Goal: Manage account settings

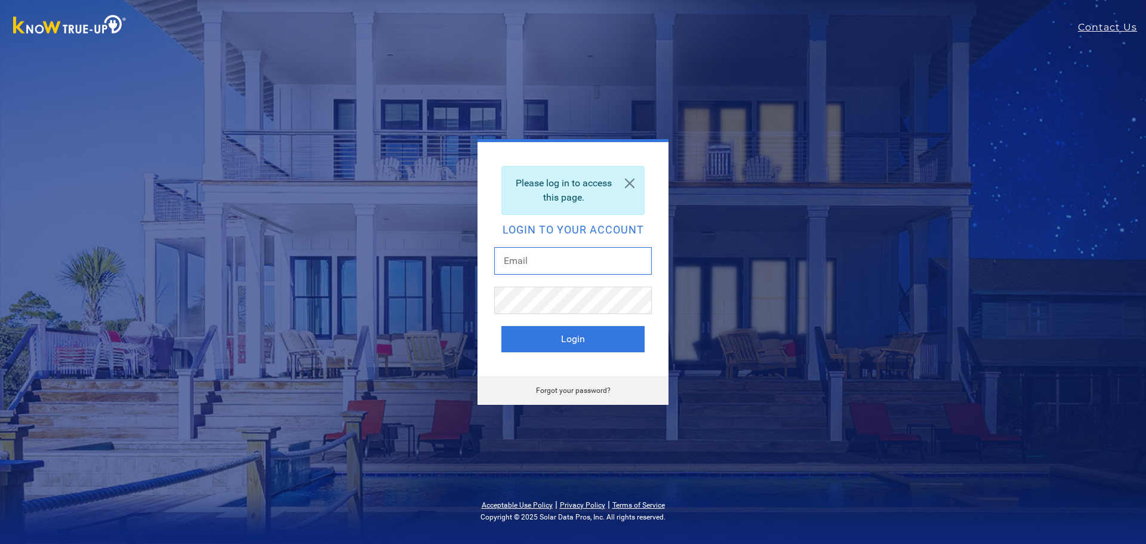
click at [557, 262] on input "text" at bounding box center [573, 260] width 158 height 27
click at [545, 262] on input "text" at bounding box center [573, 260] width 158 height 27
type input "[EMAIL_ADDRESS][DOMAIN_NAME]"
click at [570, 346] on button "Login" at bounding box center [572, 339] width 143 height 26
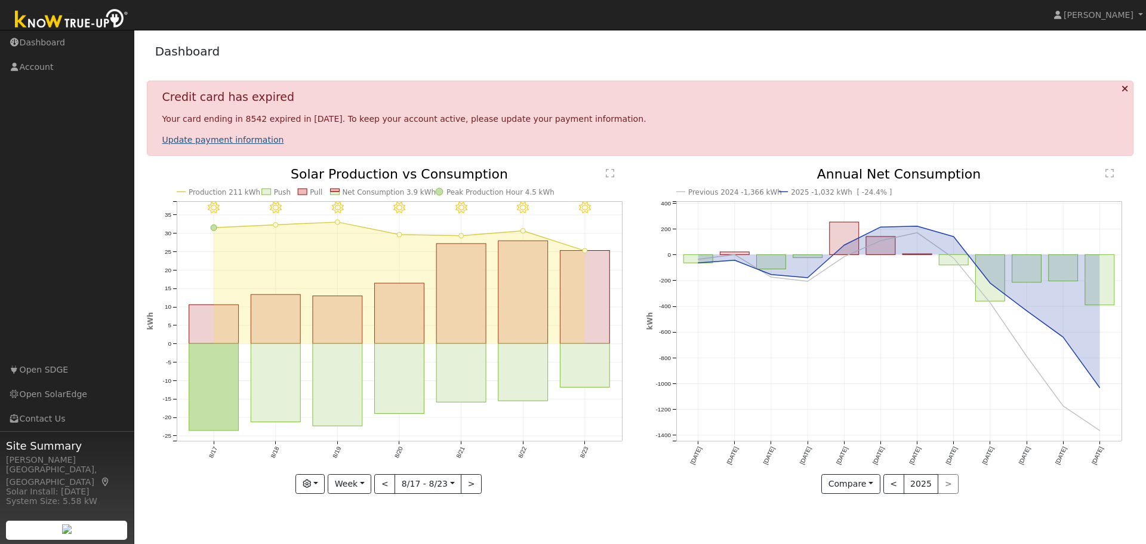
click at [221, 140] on link "Update payment information" at bounding box center [223, 140] width 122 height 10
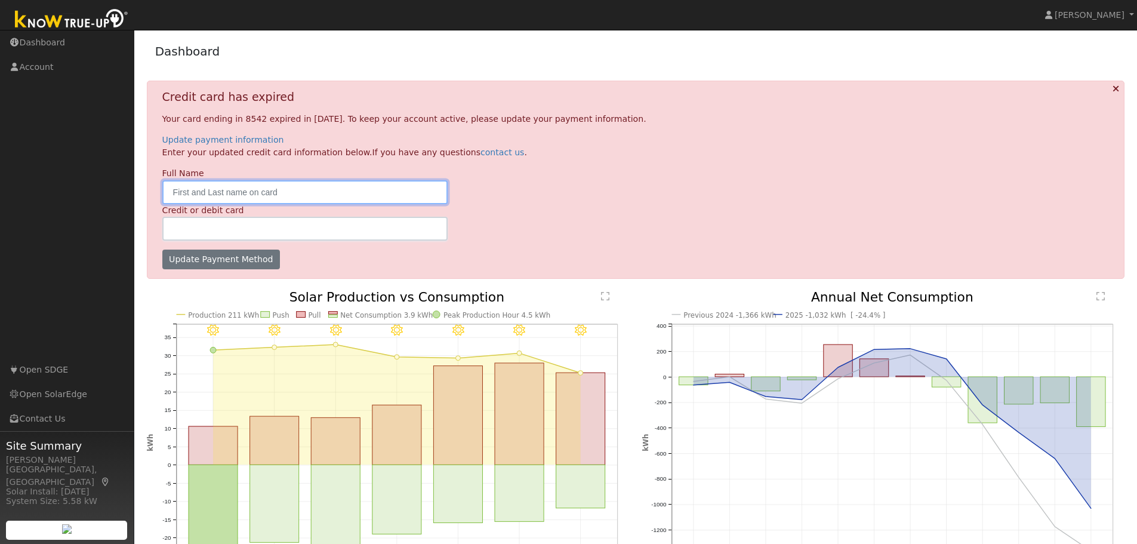
click at [287, 190] on input "text" at bounding box center [305, 192] width 286 height 24
type input "[PERSON_NAME]"
click at [268, 221] on div at bounding box center [305, 229] width 286 height 24
click at [300, 223] on div at bounding box center [305, 229] width 286 height 24
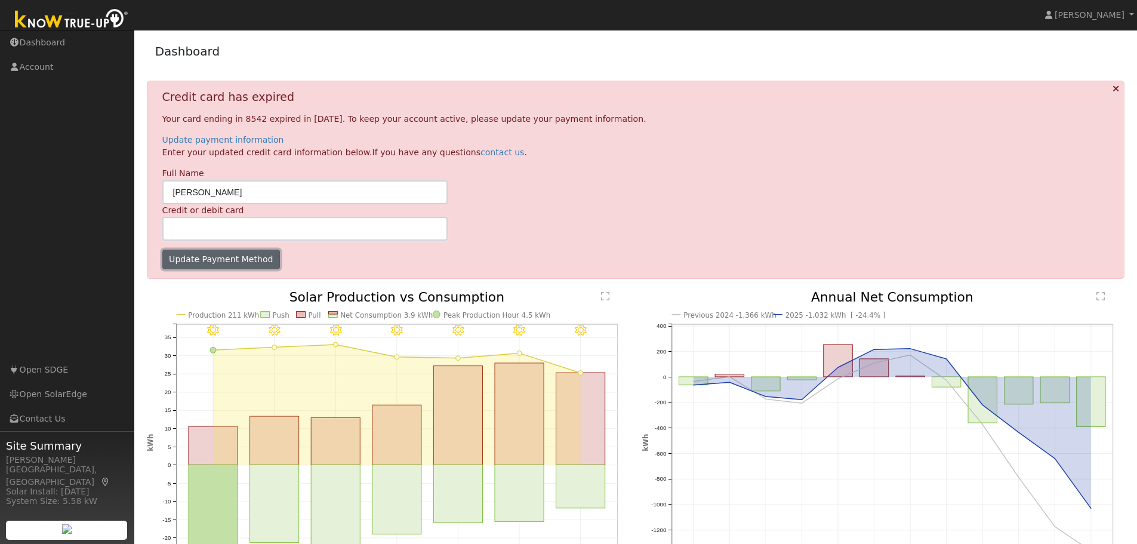
click at [215, 258] on button "Update Payment Method" at bounding box center [221, 260] width 118 height 20
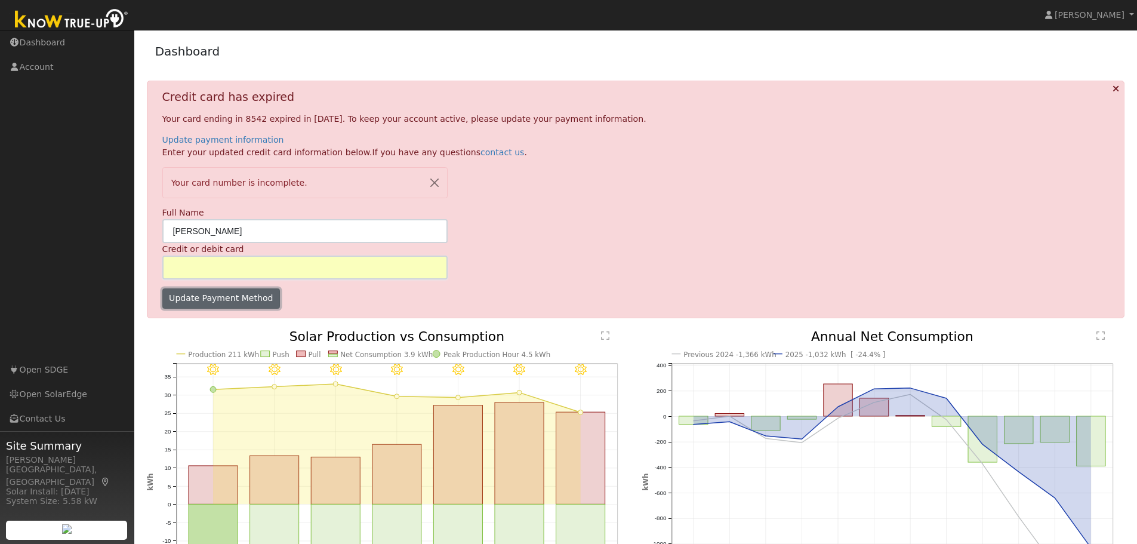
click at [223, 298] on button "Update Payment Method" at bounding box center [221, 298] width 118 height 20
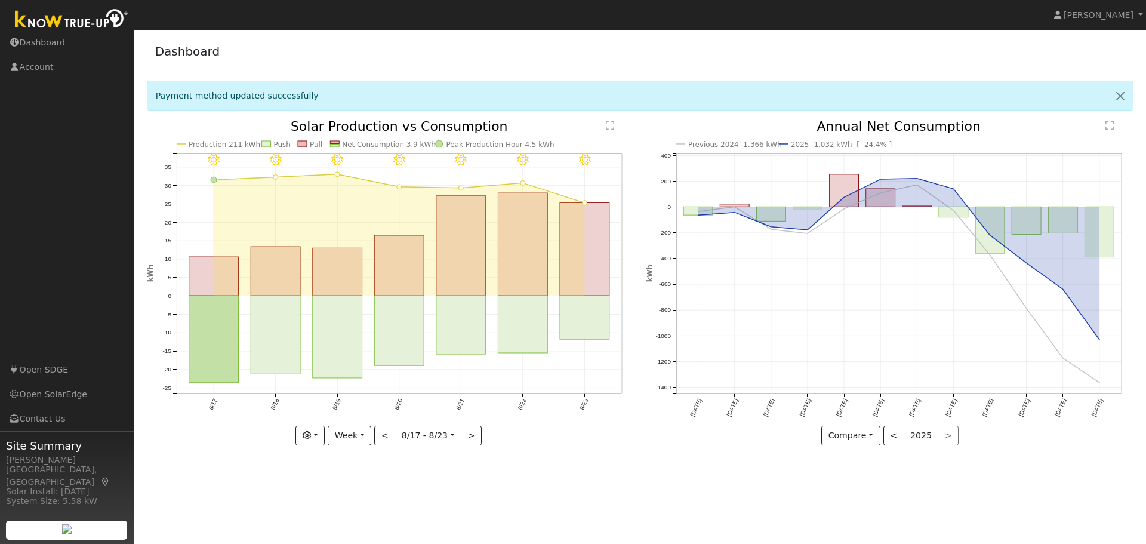
click at [945, 438] on div "< 2025 >" at bounding box center [922, 436] width 76 height 20
click at [870, 434] on button "Compare" at bounding box center [850, 436] width 59 height 20
click at [869, 475] on link "Current Year" at bounding box center [868, 477] width 93 height 17
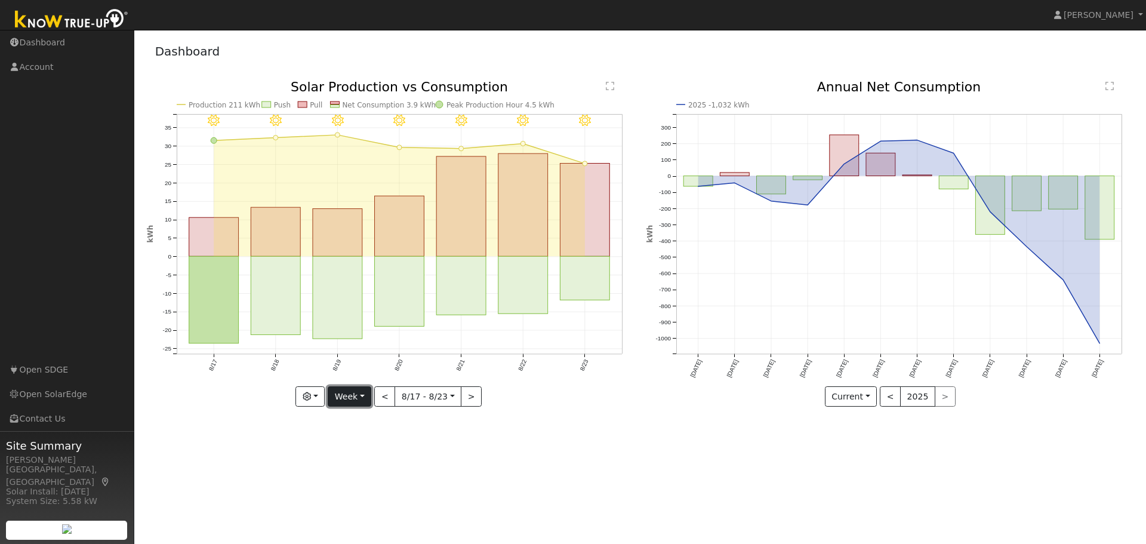
click at [362, 397] on button "Week" at bounding box center [350, 396] width 44 height 20
click at [362, 454] on link "Month" at bounding box center [369, 455] width 83 height 17
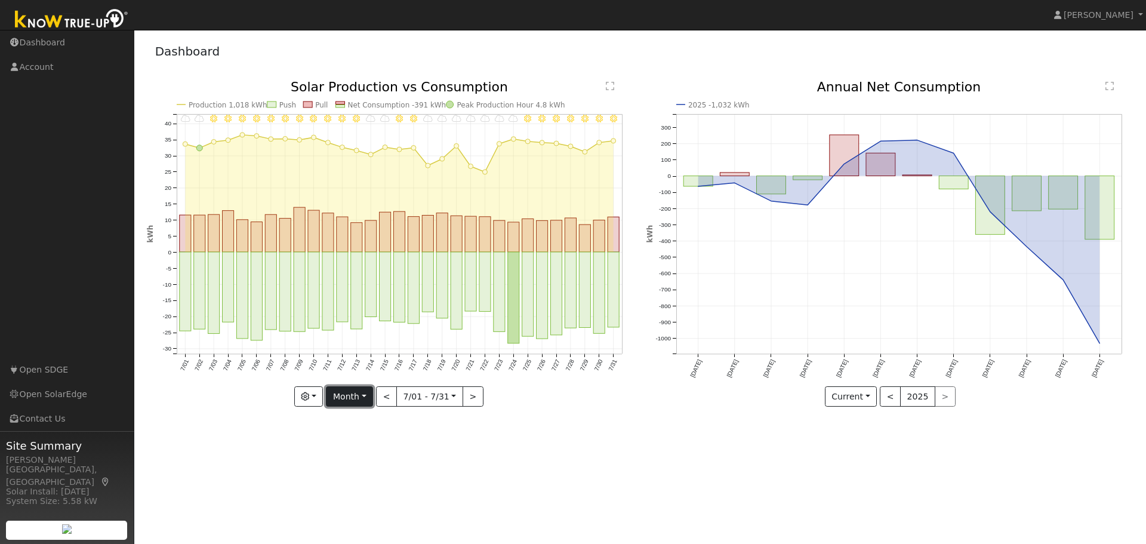
click at [367, 398] on button "Month" at bounding box center [349, 396] width 47 height 20
click at [354, 438] on link "Week" at bounding box center [368, 438] width 83 height 17
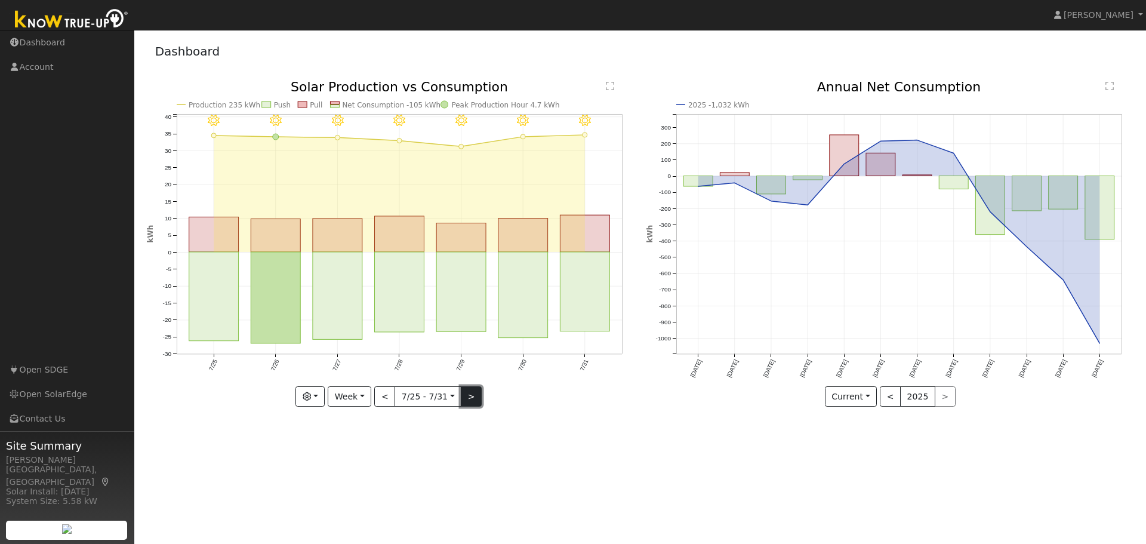
click at [472, 395] on button ">" at bounding box center [471, 396] width 21 height 20
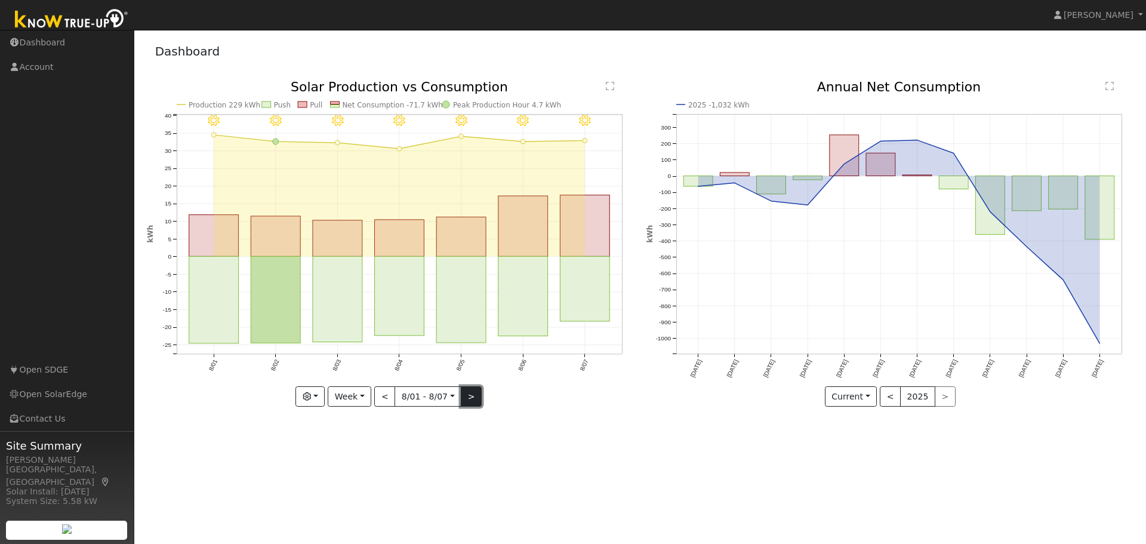
click at [472, 395] on button ">" at bounding box center [471, 396] width 21 height 20
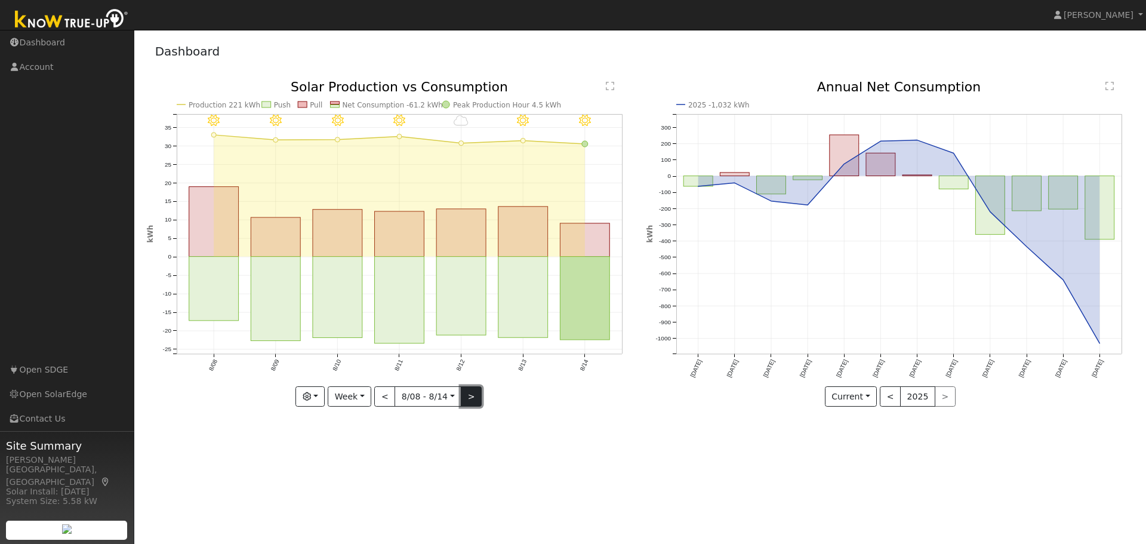
click at [472, 395] on button ">" at bounding box center [471, 396] width 21 height 20
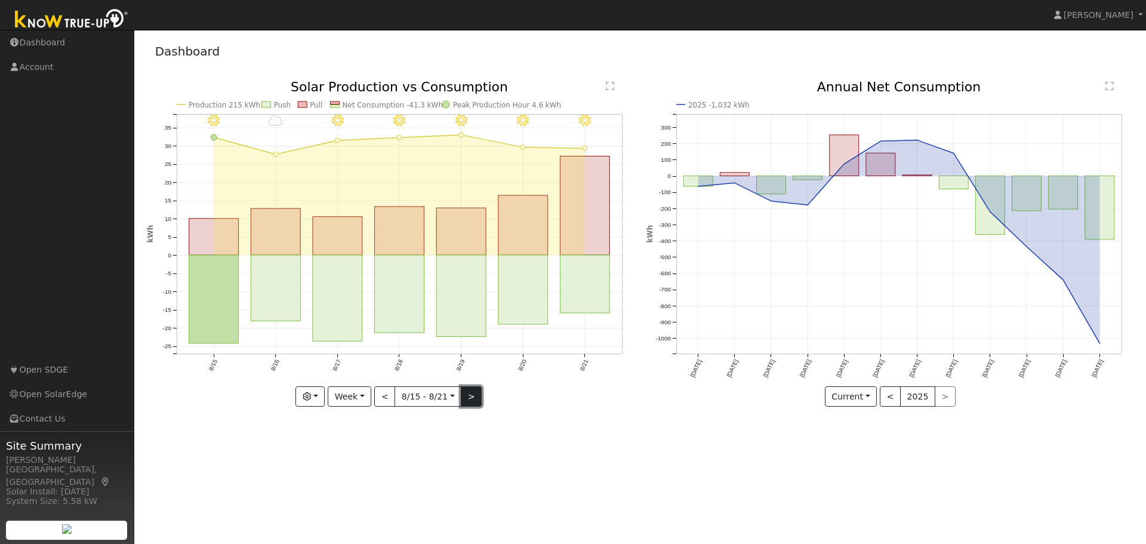
click at [472, 395] on button ">" at bounding box center [471, 396] width 21 height 20
type input "2025-08-22"
